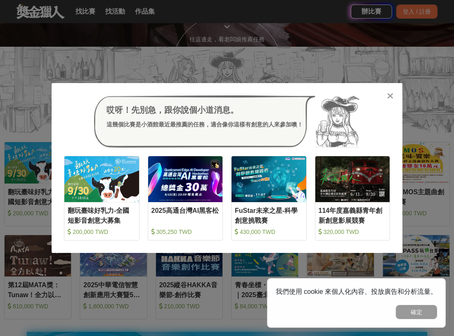
scroll to position [289, 0]
click at [388, 97] on icon at bounding box center [390, 96] width 6 height 8
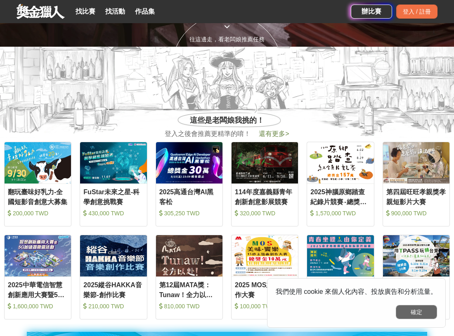
click at [412, 309] on button "確定" at bounding box center [416, 312] width 41 height 14
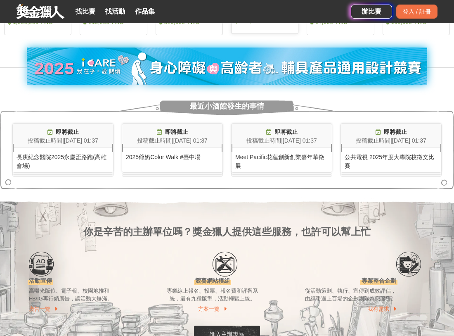
scroll to position [578, 0]
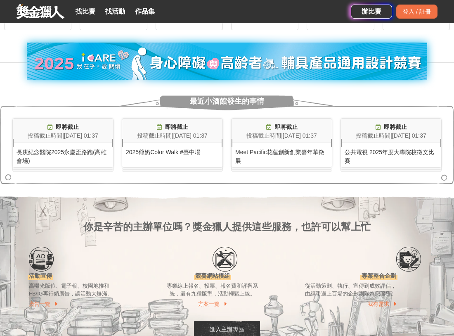
click at [248, 66] on img at bounding box center [227, 61] width 401 height 37
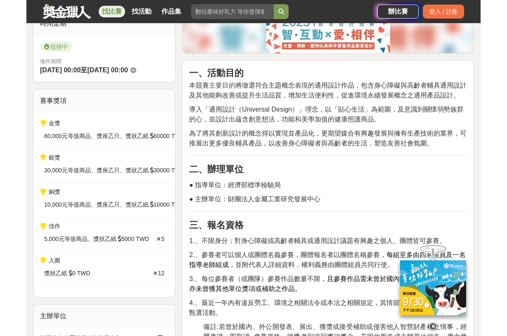
scroll to position [83, 0]
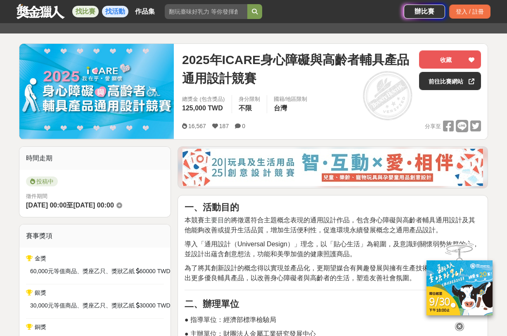
click at [123, 9] on link "找活動" at bounding box center [115, 12] width 26 height 12
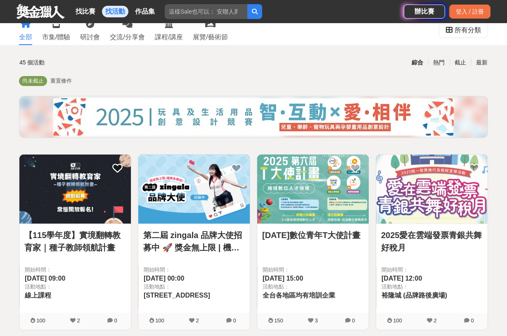
scroll to position [41, 0]
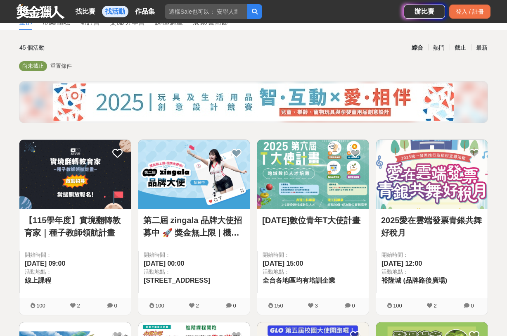
drag, startPoint x: 88, startPoint y: 247, endPoint x: 57, endPoint y: 234, distance: 33.7
click at [56, 234] on link "【115學年度】實境翻轉教育家｜種子教師領航計畫" at bounding box center [75, 226] width 102 height 25
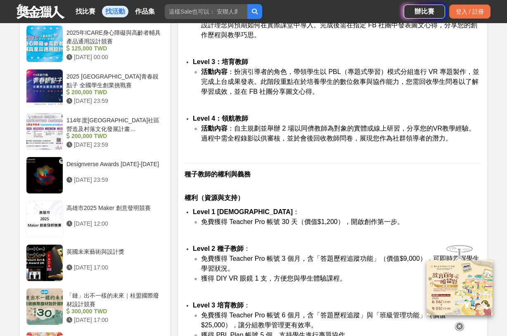
scroll to position [1074, 0]
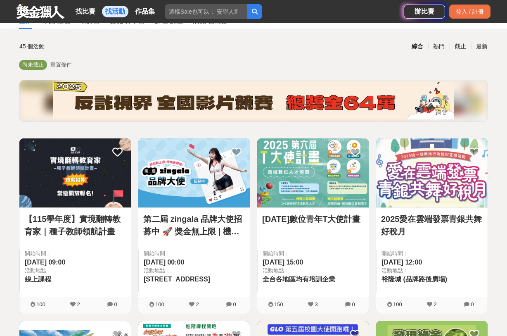
scroll to position [41, 0]
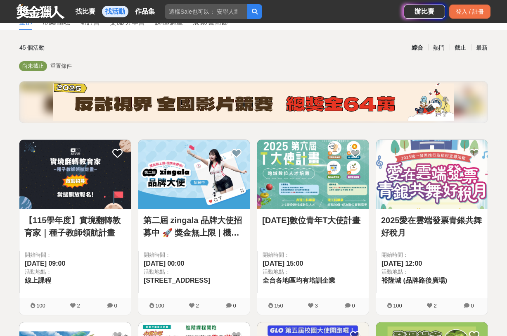
click at [340, 256] on span "開始時間：" at bounding box center [313, 255] width 101 height 8
click at [314, 194] on img at bounding box center [312, 174] width 111 height 69
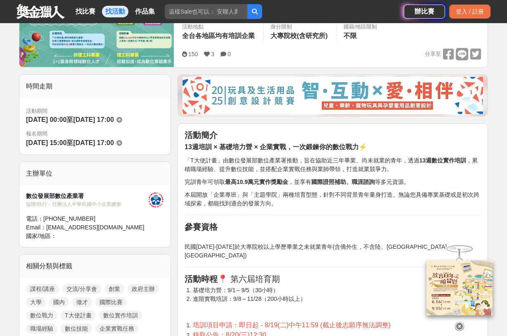
scroll to position [165, 0]
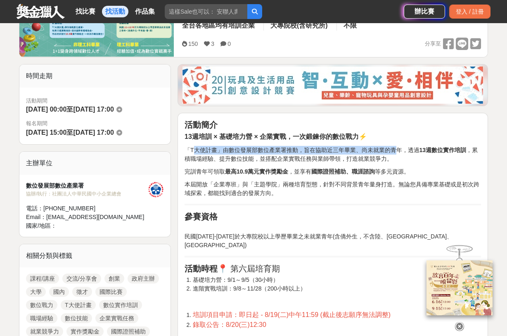
drag, startPoint x: 193, startPoint y: 153, endPoint x: 398, endPoint y: 154, distance: 205.2
click at [398, 154] on p "「T大使計畫」由數位發展部數位產業署推動，旨在協助近三年畢業、尚未就業的青年，透過 13週數位實作培訓 ，累積職場經驗、提升數位技能，並搭配企業實戰任務與業師…" at bounding box center [333, 154] width 296 height 17
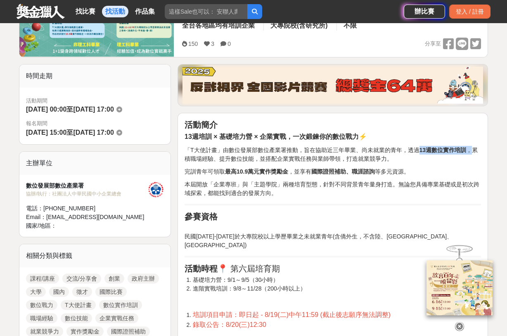
drag, startPoint x: 420, startPoint y: 151, endPoint x: 474, endPoint y: 153, distance: 55.0
click at [454, 153] on span "「T大使計畫」由數位發展部數位產業署推動，旨在協助近三年畢業、尚未就業的青年，透過 13週數位實作培訓 ，累積職場經驗、提升數位技能，並搭配企業實戰任務與業師…" at bounding box center [331, 154] width 293 height 15
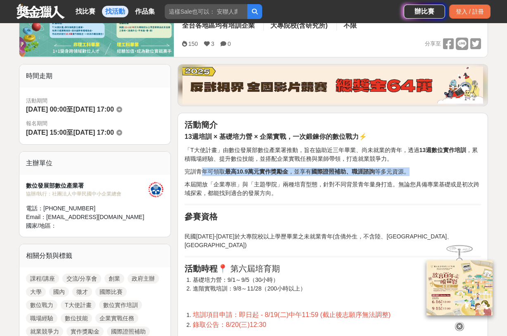
drag, startPoint x: 199, startPoint y: 168, endPoint x: 425, endPoint y: 169, distance: 225.5
click at [425, 169] on p "完訓青年可領取 最高10.9萬元實作獎勵金 ，並享有 國際證照補助、職涯諮詢 等多元資源。" at bounding box center [333, 171] width 296 height 9
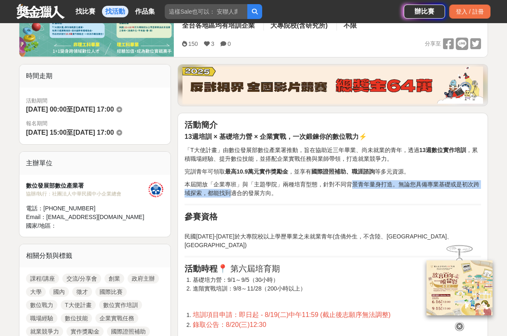
drag, startPoint x: 233, startPoint y: 188, endPoint x: 351, endPoint y: 177, distance: 119.0
click at [334, 189] on p "本屆開放「企業專班」與「主題學院」兩種培育型態，針對不同背景青年量身打造。無論您具備專業基礎或是初次跨域探索，都能找到適合的發展方向。" at bounding box center [333, 188] width 296 height 17
drag, startPoint x: 286, startPoint y: 237, endPoint x: 323, endPoint y: 237, distance: 37.6
click at [323, 237] on p "民國[DATE]-[DATE]於大專院校以上學歷畢業之未就業青年(含僑外生，不含陸、[GEOGRAPHIC_DATA]、[GEOGRAPHIC_DATA])" at bounding box center [333, 236] width 296 height 26
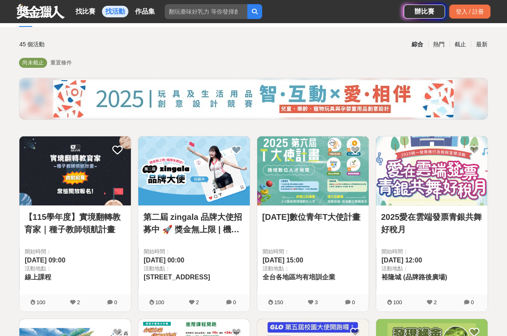
scroll to position [41, 0]
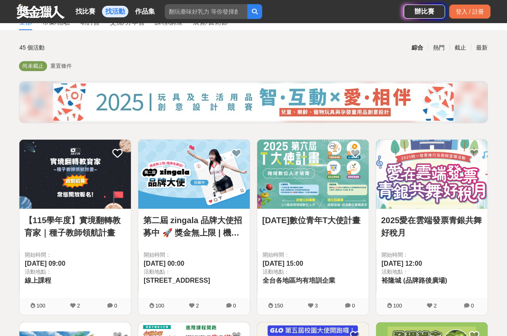
click at [450, 218] on link "2025愛在雲端發票青銀共舞好稅月" at bounding box center [432, 226] width 102 height 25
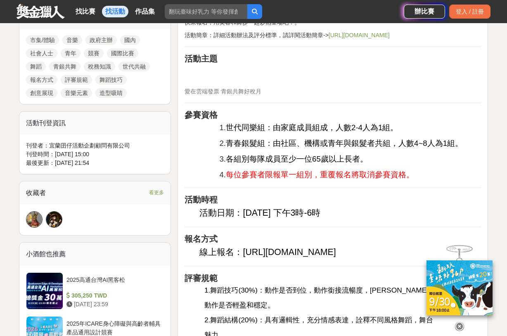
scroll to position [372, 0]
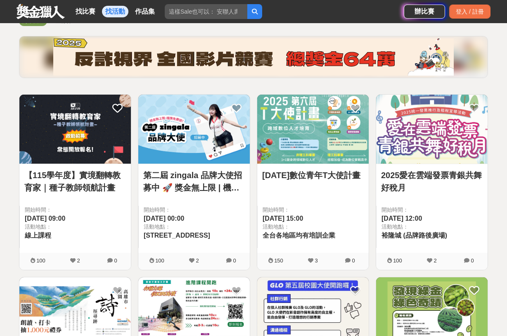
scroll to position [206, 0]
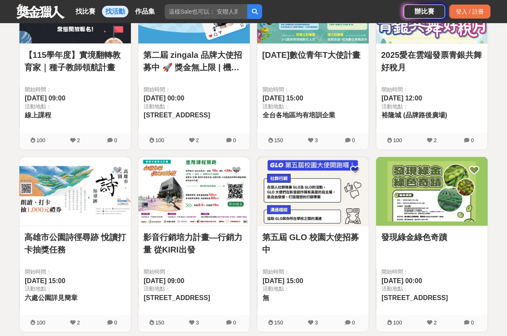
click at [78, 241] on link "高雄市公園詩徑尋跡 悅讀打卡抽獎任務" at bounding box center [75, 243] width 102 height 25
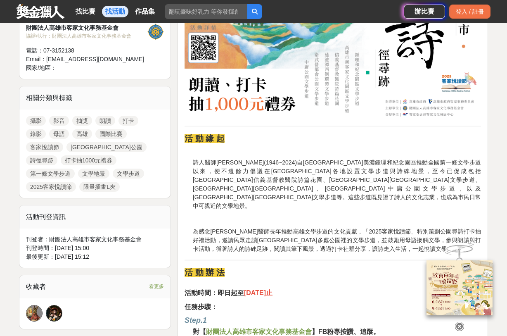
scroll to position [330, 0]
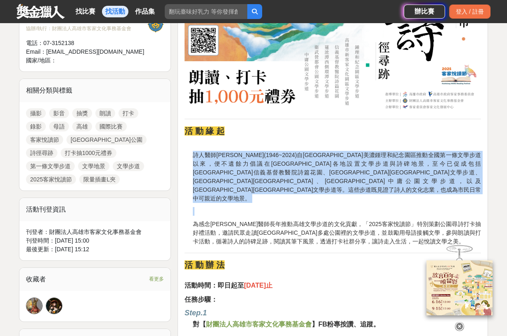
drag, startPoint x: 193, startPoint y: 155, endPoint x: 394, endPoint y: 186, distance: 203.5
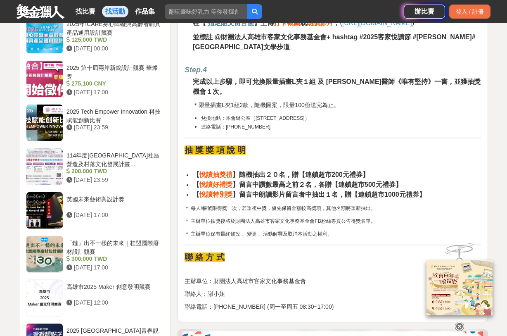
scroll to position [661, 0]
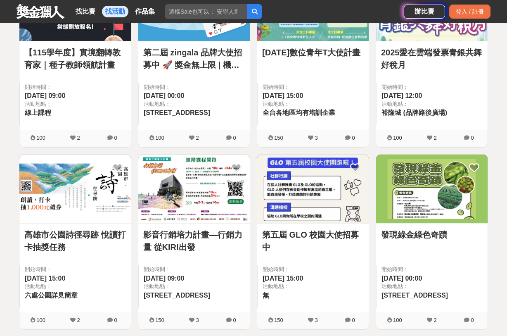
scroll to position [206, 0]
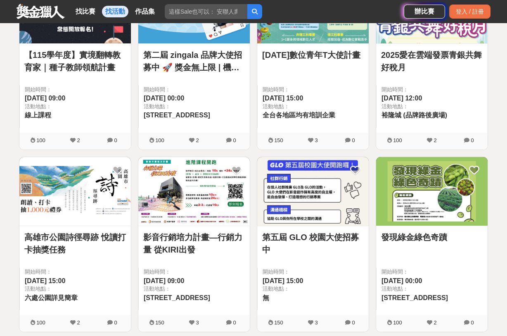
click at [204, 255] on link "影音行銷培力計畫—行銷力量 從KIRI出發" at bounding box center [194, 243] width 102 height 25
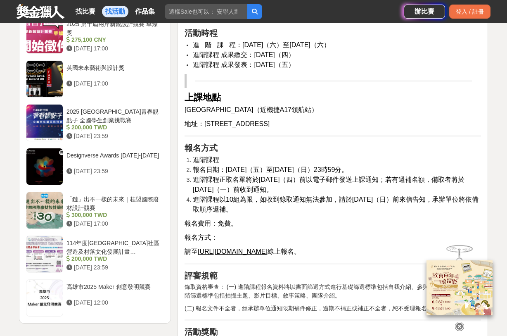
scroll to position [950, 0]
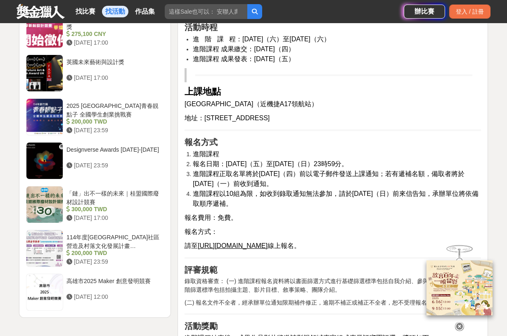
click at [12, 273] on div "影音行銷培力計畫—行銷力量 從KIRI出發 收藏 前往比賽網站 活動地點 [STREET_ADDRESS] 身分限制 不限 國籍/地區限制 台灣 150 3 …" at bounding box center [253, 63] width 482 height 1774
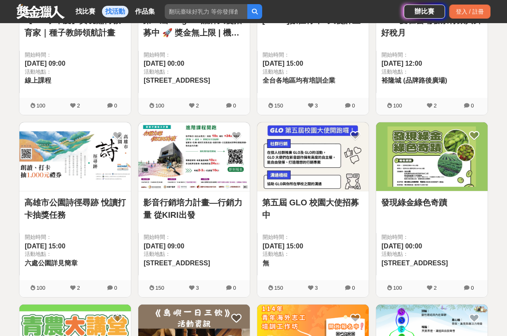
scroll to position [289, 0]
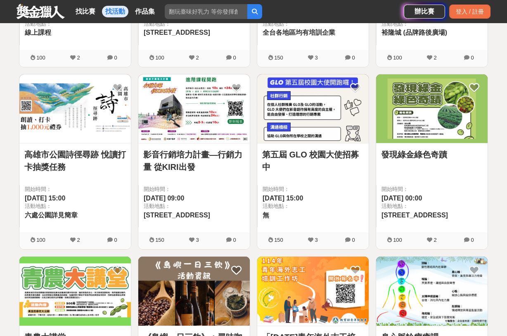
click at [314, 123] on img at bounding box center [312, 108] width 111 height 69
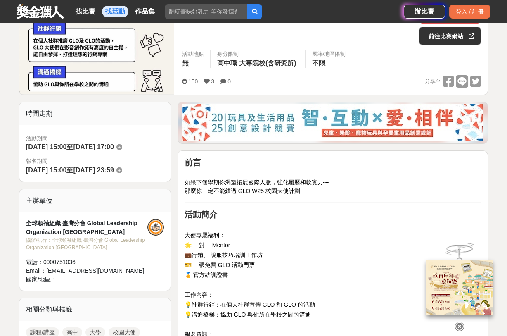
scroll to position [83, 0]
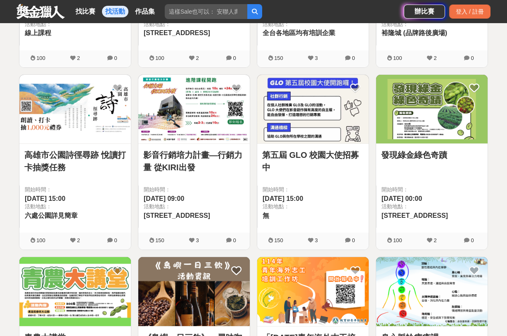
scroll to position [289, 0]
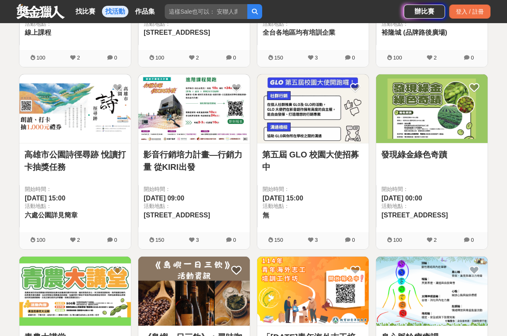
click at [454, 188] on span "開始時間：" at bounding box center [432, 189] width 101 height 8
